Goal: Task Accomplishment & Management: Complete application form

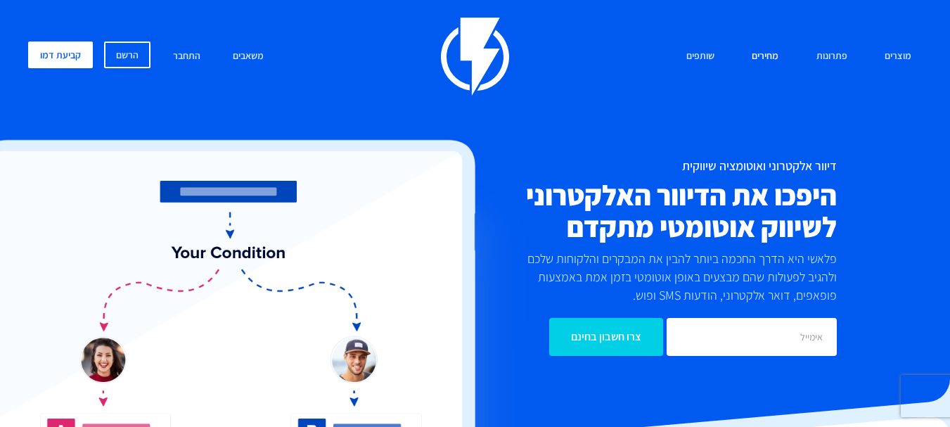
click at [772, 53] on link "מחירים" at bounding box center [765, 56] width 48 height 30
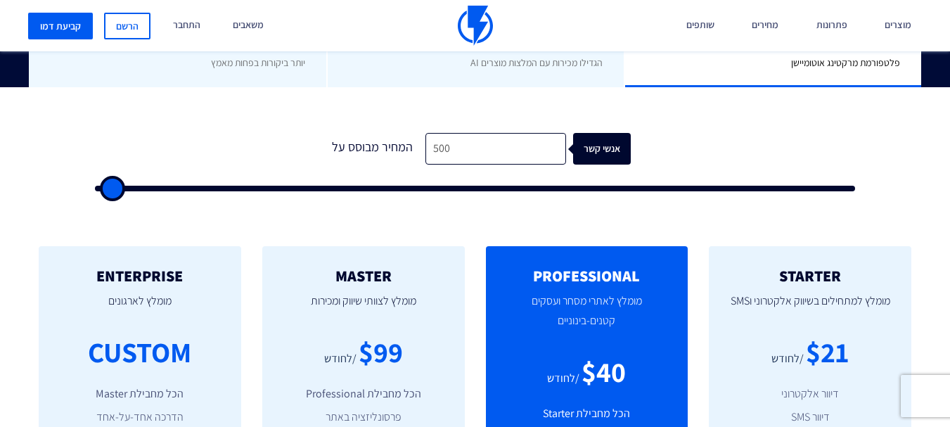
scroll to position [422, 0]
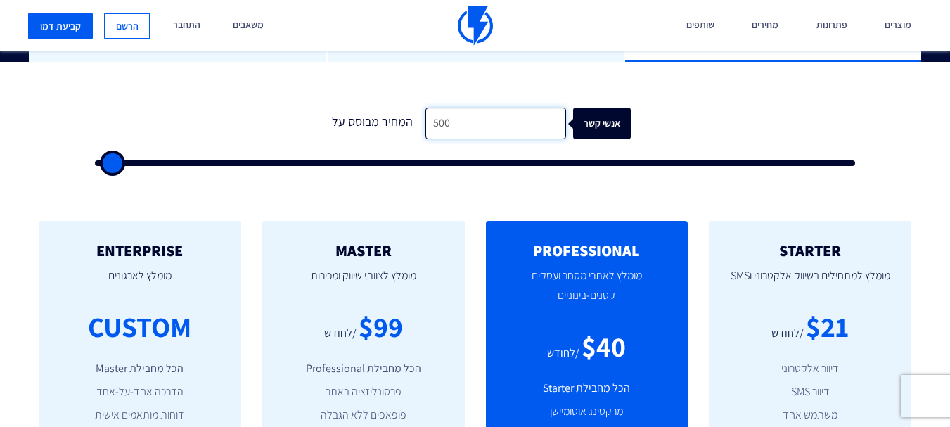
drag, startPoint x: 453, startPoint y: 115, endPoint x: 384, endPoint y: 122, distance: 69.4
click at [384, 122] on div "המחיר מבוסס על 500 אנשי קשר" at bounding box center [475, 124] width 311 height 32
type input "1"
type input "500"
type input "10"
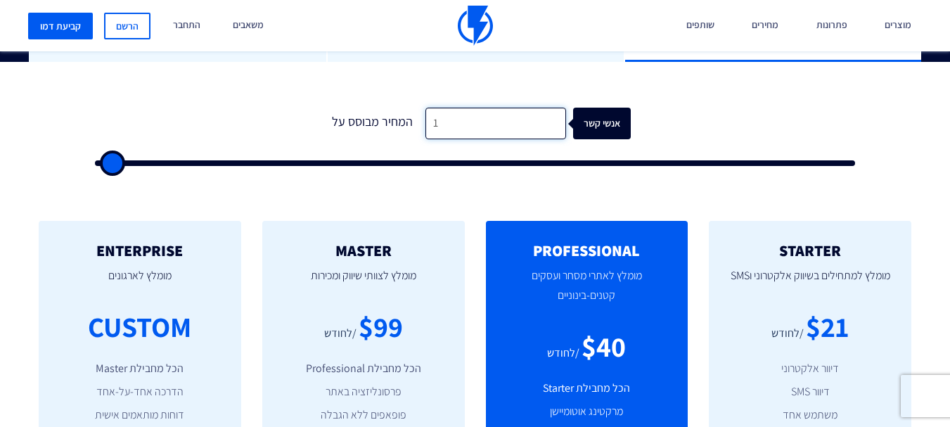
type input "500"
type input "100"
type input "500"
type input "1,000"
type input "1000"
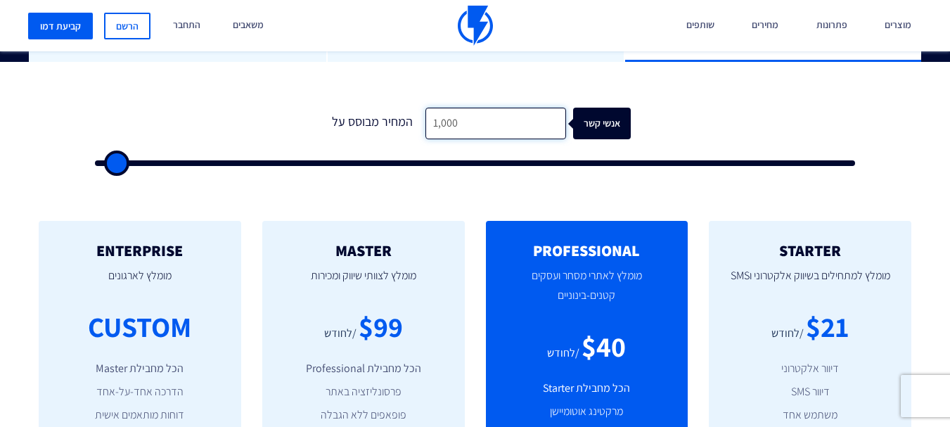
type input "1,000"
click at [795, 109] on form "0 המחיר מבוסס על 1,000 אנשי קשר" at bounding box center [475, 137] width 760 height 58
type input "1000"
type input "1,500"
type input "1500"
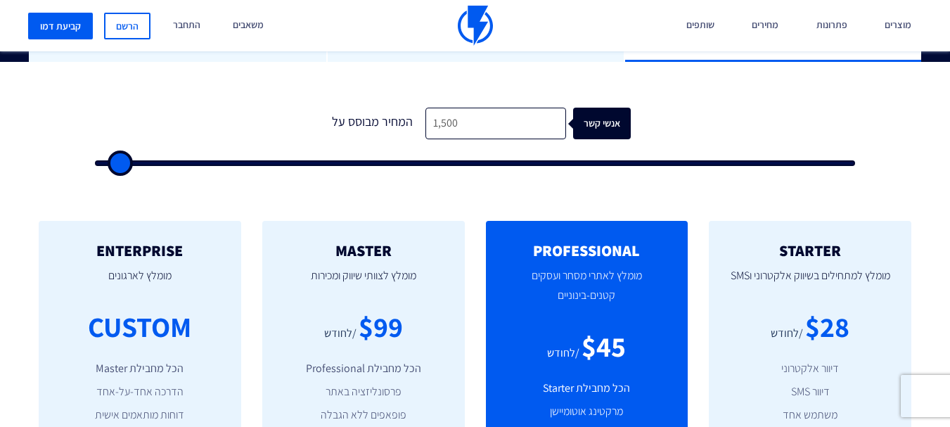
type input "2,000"
type input "2000"
type input "1,500"
type input "1500"
type input "1,000"
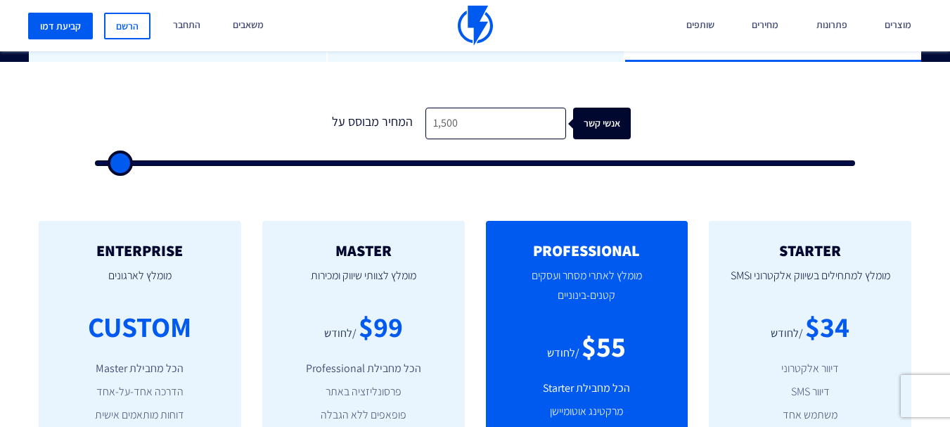
type input "1000"
click at [114, 163] on input "range" at bounding box center [475, 163] width 760 height 6
type input "1,500"
type input "1500"
type input "2,000"
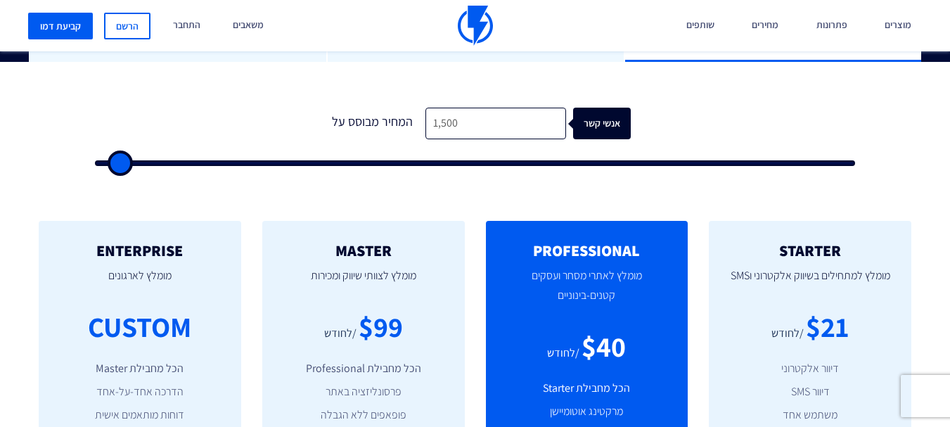
type input "2000"
type input "2,500"
type input "2500"
type input "3,000"
type input "3000"
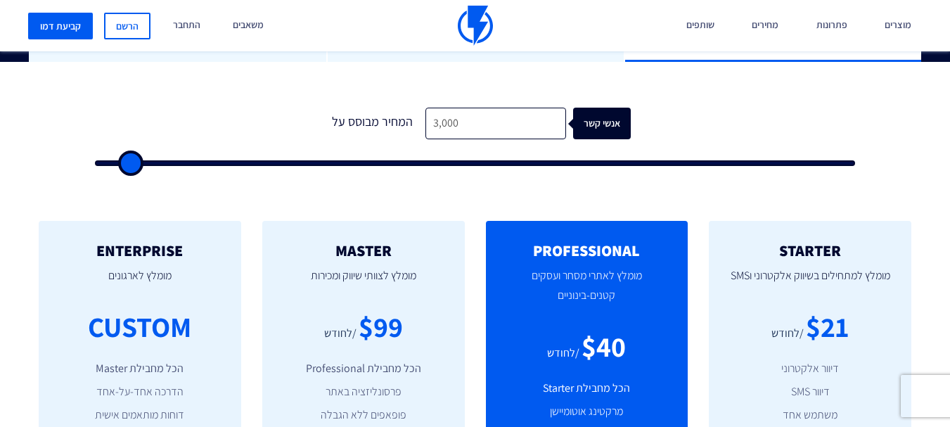
type input "3,500"
type input "3500"
type input "4,000"
drag, startPoint x: 119, startPoint y: 165, endPoint x: 135, endPoint y: 168, distance: 16.6
type input "3500"
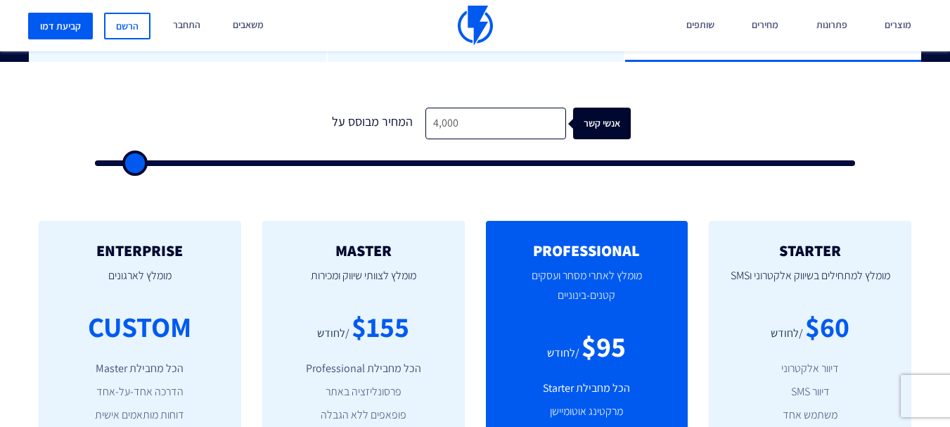
click at [135, 166] on input "range" at bounding box center [475, 163] width 760 height 6
type input "3,500"
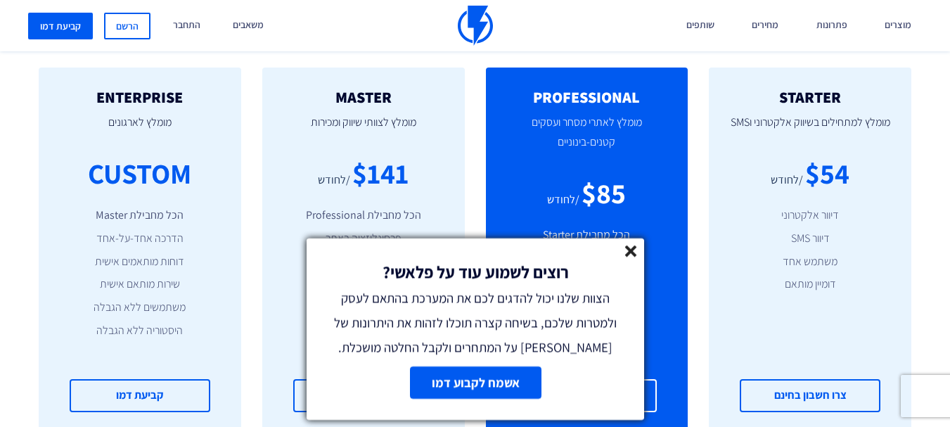
scroll to position [492, 0]
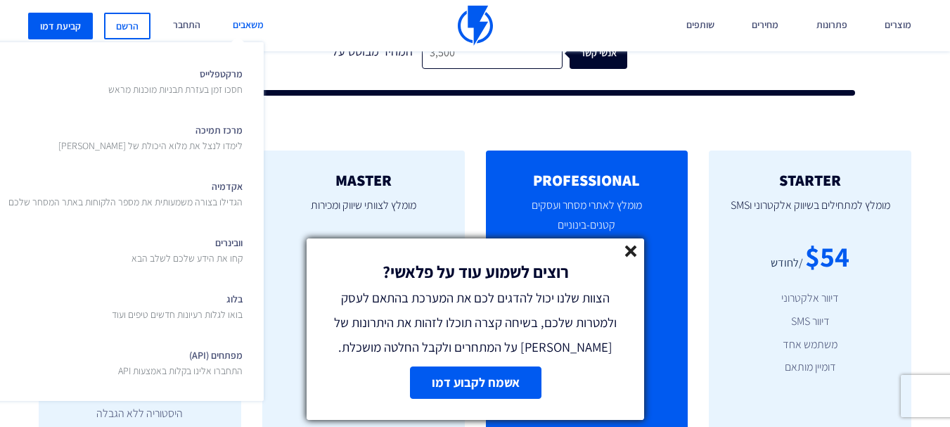
click at [252, 23] on link "משאבים" at bounding box center [248, 25] width 52 height 51
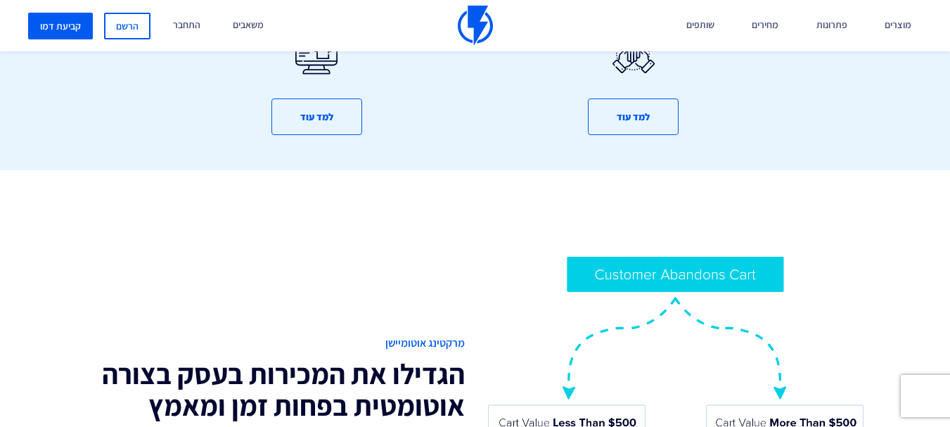
scroll to position [914, 0]
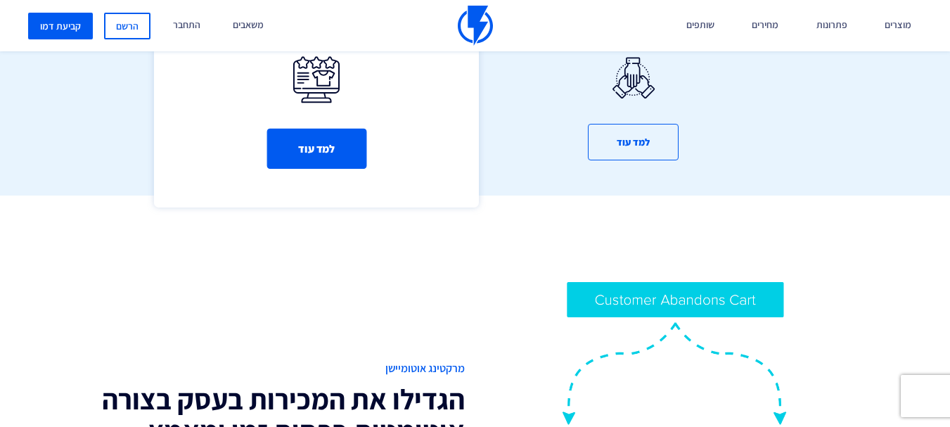
click at [339, 150] on button "למד עוד" at bounding box center [317, 149] width 100 height 40
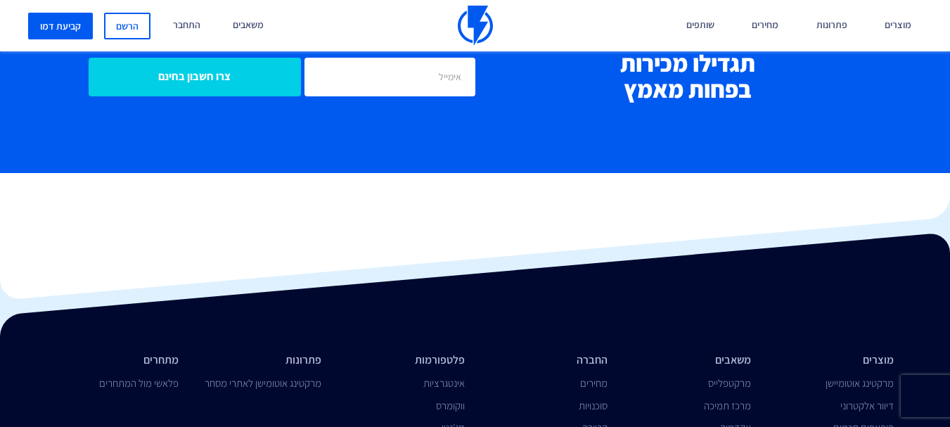
scroll to position [5593, 0]
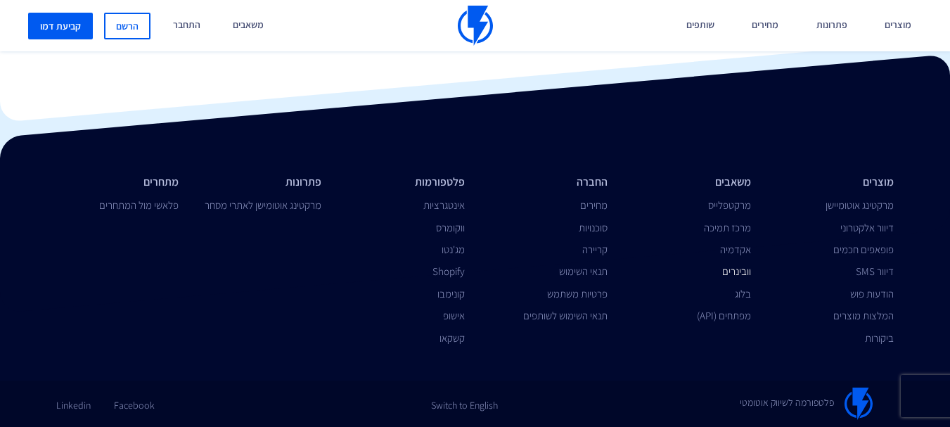
click at [734, 270] on link "וובינרים" at bounding box center [736, 270] width 29 height 13
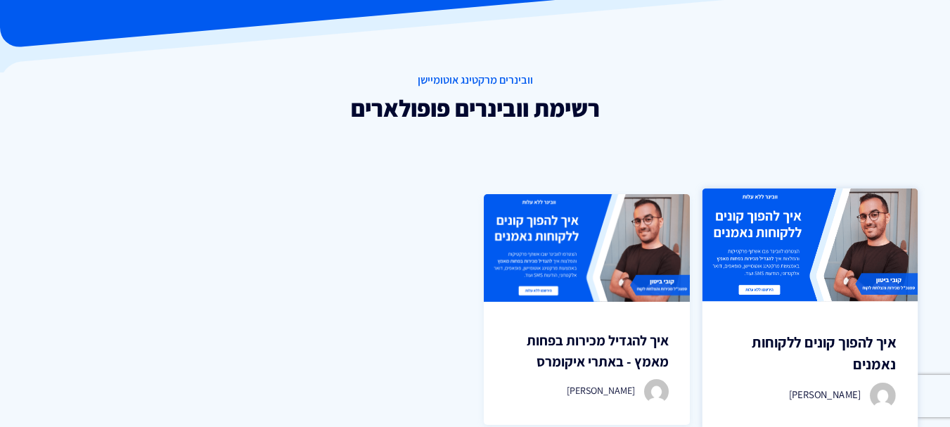
scroll to position [141, 0]
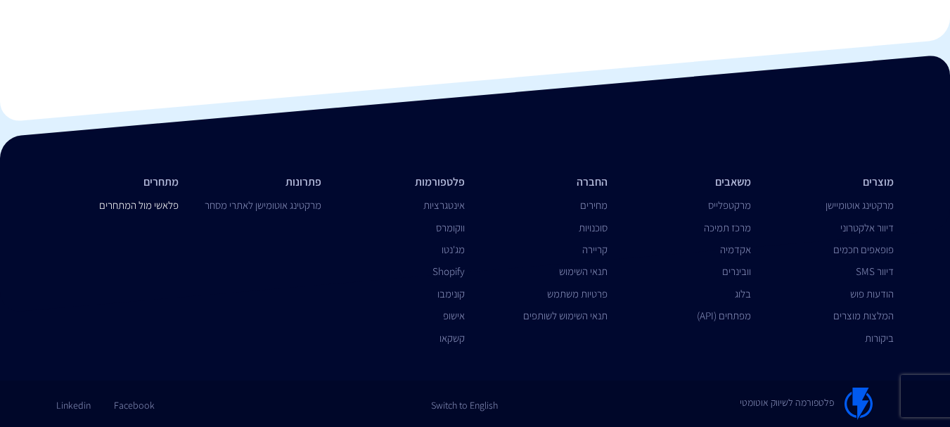
click at [117, 205] on link "פלאשי מול המתחרים" at bounding box center [138, 204] width 79 height 13
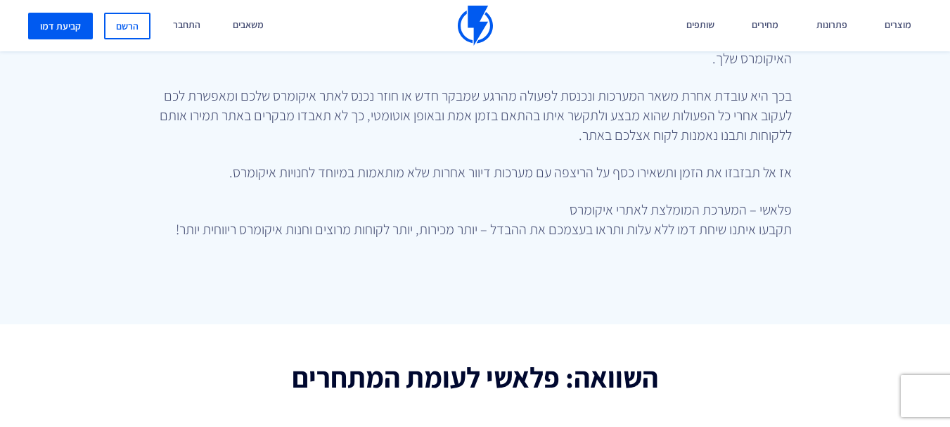
scroll to position [703, 0]
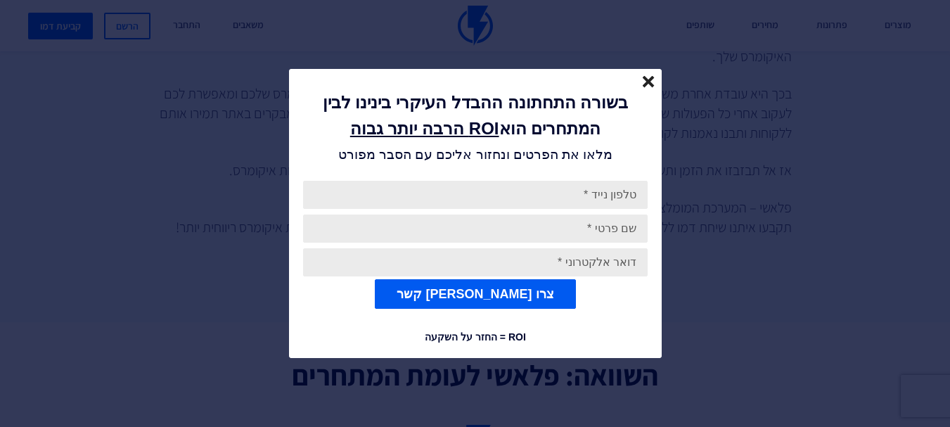
click at [648, 80] on line "close" at bounding box center [649, 82] width 10 height 10
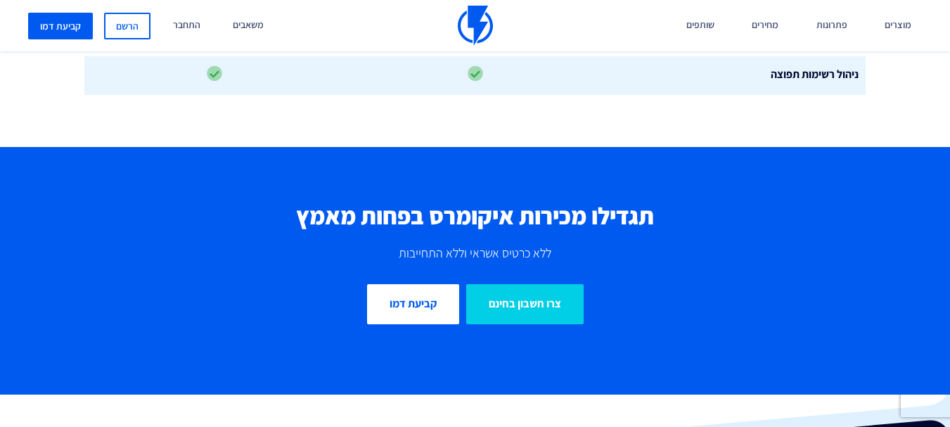
scroll to position [4431, 0]
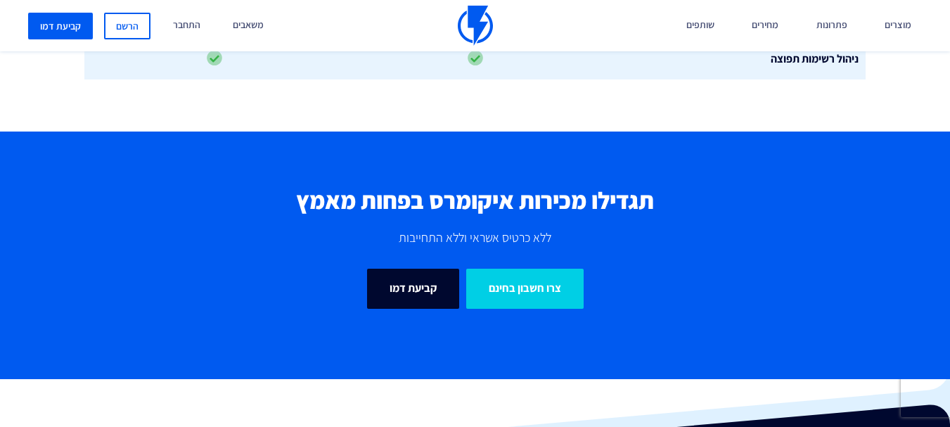
click at [408, 269] on link "קביעת דמו" at bounding box center [413, 289] width 92 height 40
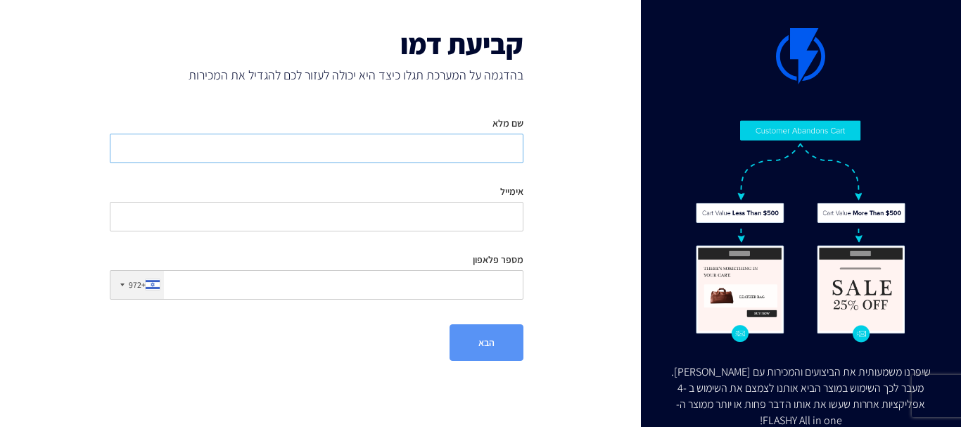
click at [446, 147] on input "שם מלא" at bounding box center [317, 149] width 414 height 30
type input "שרון שחף"
click at [427, 213] on input "אימייל" at bounding box center [317, 217] width 414 height 30
click at [463, 287] on input "מספר פלאפון" at bounding box center [317, 285] width 414 height 30
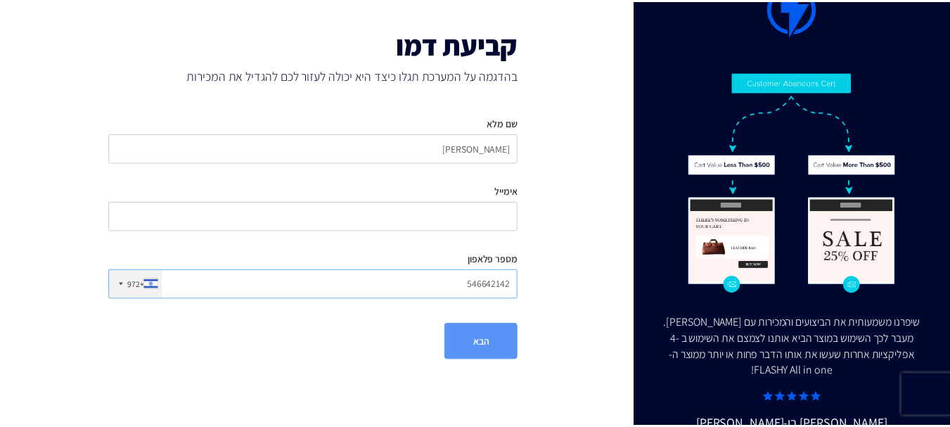
scroll to position [101, 0]
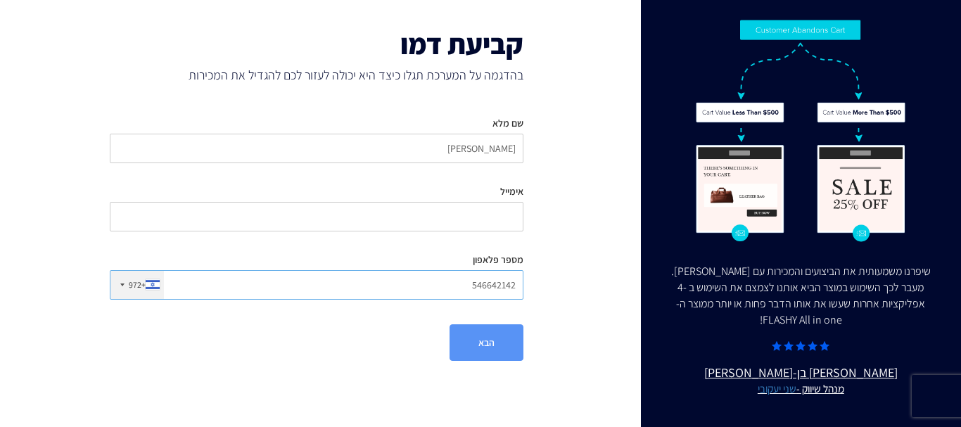
type input "546642142"
click at [477, 214] on input "אימייל" at bounding box center [317, 217] width 414 height 30
click at [496, 221] on input "אימייל" at bounding box center [317, 217] width 414 height 30
type input "ד"
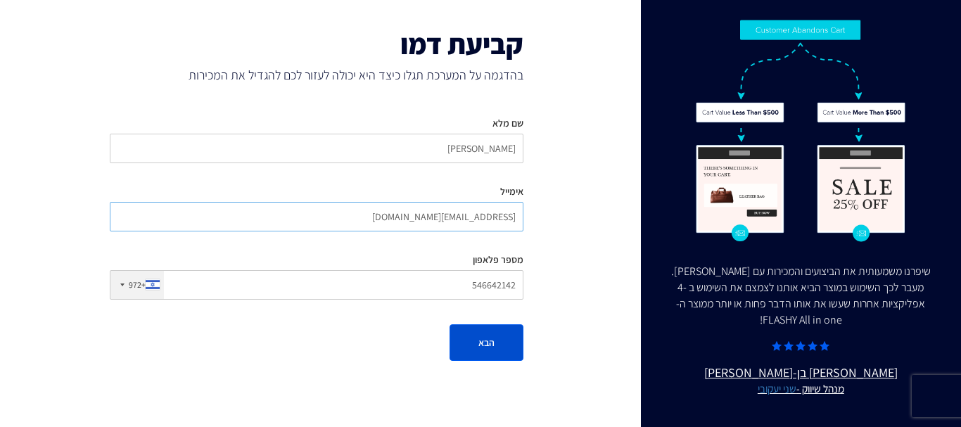
type input "sharon779@walla.com"
click at [489, 350] on button "הבא" at bounding box center [486, 342] width 74 height 37
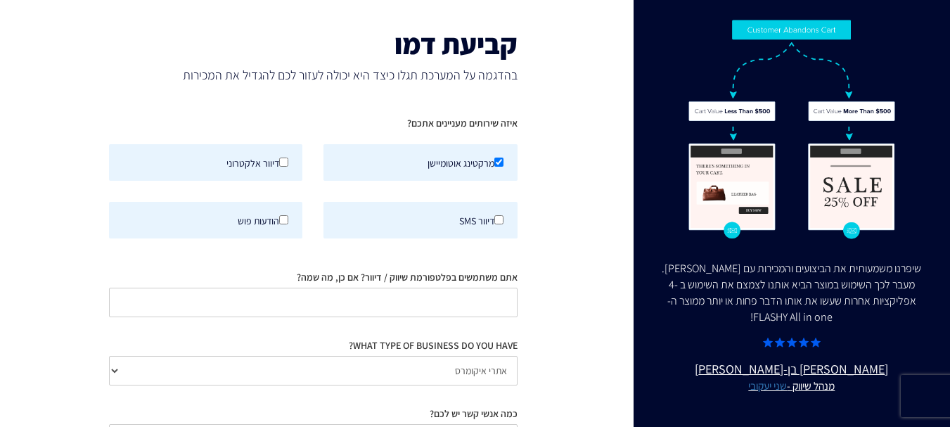
scroll to position [97, 0]
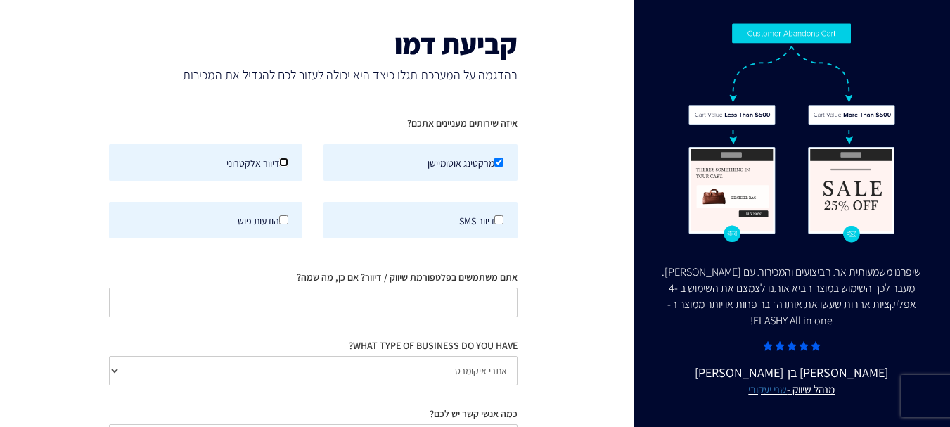
click at [282, 164] on input "דיוור אלקטרוני" at bounding box center [283, 162] width 9 height 9
checkbox input "true"
click at [495, 161] on input "מרקטינג אוטומיישן" at bounding box center [498, 162] width 9 height 9
checkbox input "false"
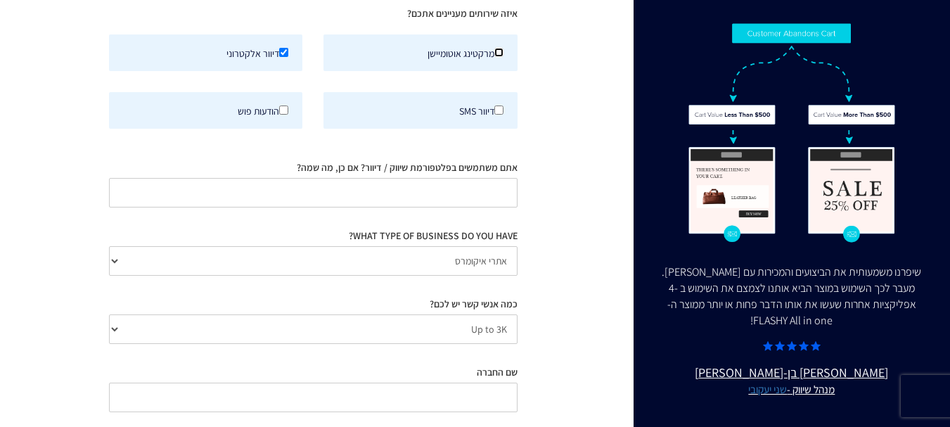
scroll to position [141, 0]
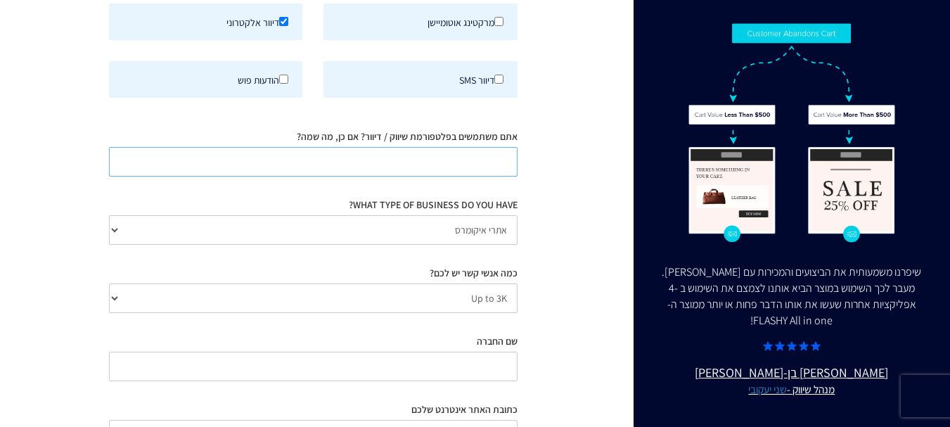
click at [467, 151] on input "אתם משתמשים בפלטפורמת שיווק / דיוור? אם כן, מה שמה?" at bounding box center [313, 162] width 409 height 30
type input "השתמשתי בעבר ברב מסר"
click at [488, 230] on select "אתרי איקומרס Agency / Freelancer SaaS Other" at bounding box center [313, 230] width 409 height 30
select select "Other"
click at [109, 215] on select "אתרי איקומרס Agency / Freelancer SaaS Other" at bounding box center [313, 230] width 409 height 30
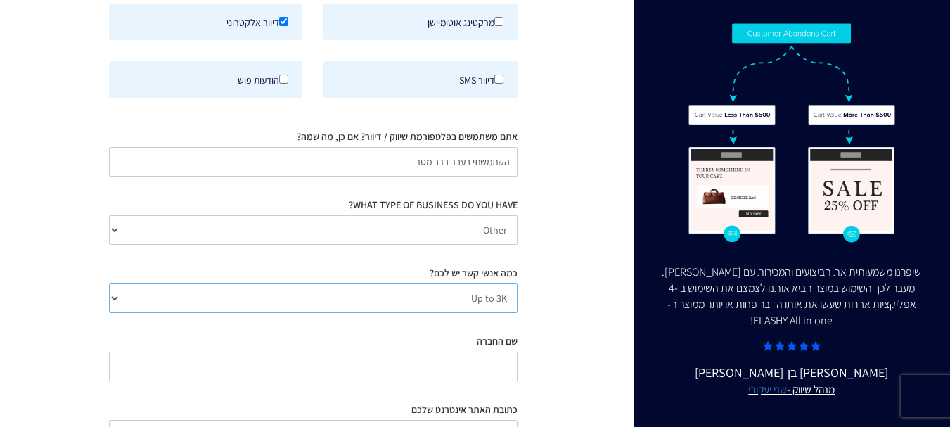
click at [486, 304] on select "Up to 3K 3K-10K 10K-25K 25K-50K 50K-100K 100K-250K 250K-500K 500K-1M 1M+" at bounding box center [313, 298] width 409 height 30
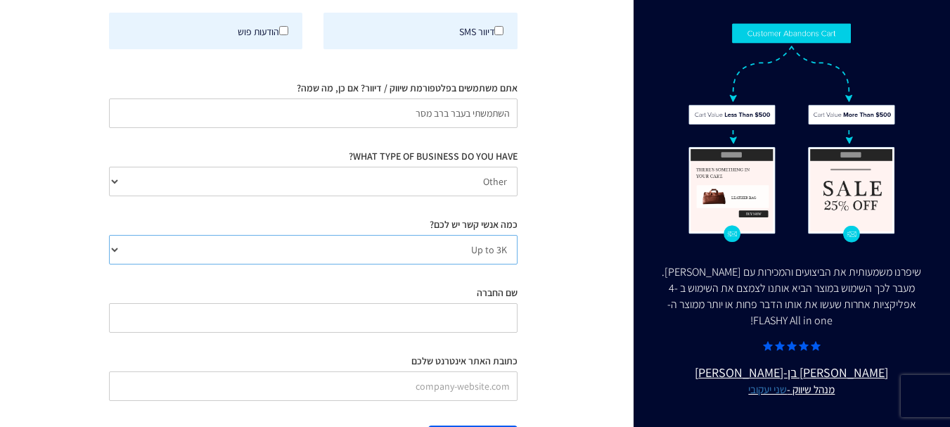
scroll to position [252, 0]
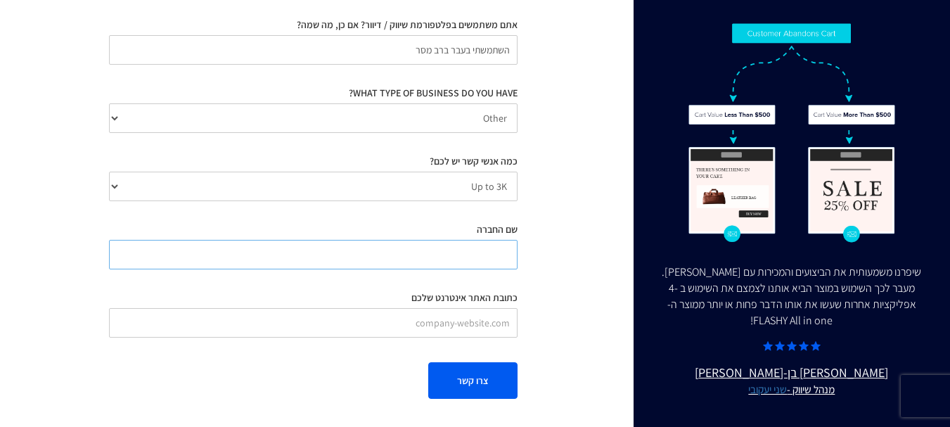
click at [497, 260] on input "שם החברה" at bounding box center [313, 255] width 409 height 30
type input "ד"
type input "שרון שחף"
click at [471, 333] on input "כתובת האתר אינטרנט שלכם" at bounding box center [313, 323] width 409 height 30
paste input "https://www.awakening.co.il/"
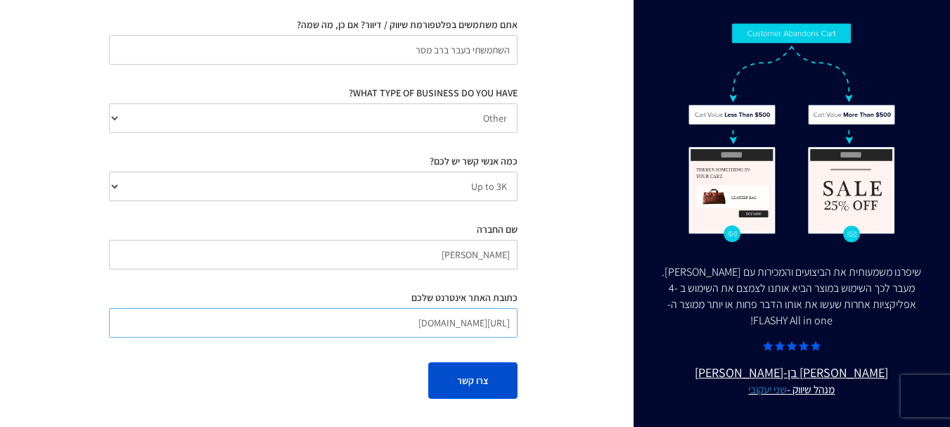
type input "https://www.awakening.co.il/"
click at [471, 390] on button "צרו קשר" at bounding box center [472, 380] width 89 height 37
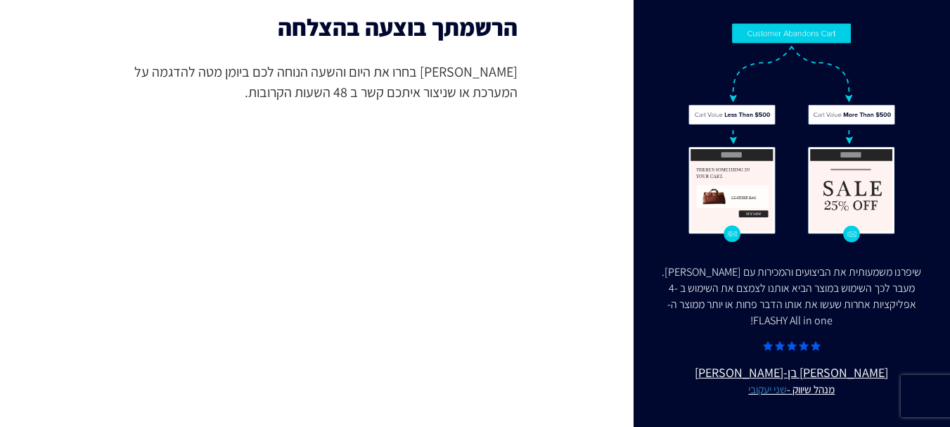
scroll to position [18, 0]
